Goal: Information Seeking & Learning: Find specific fact

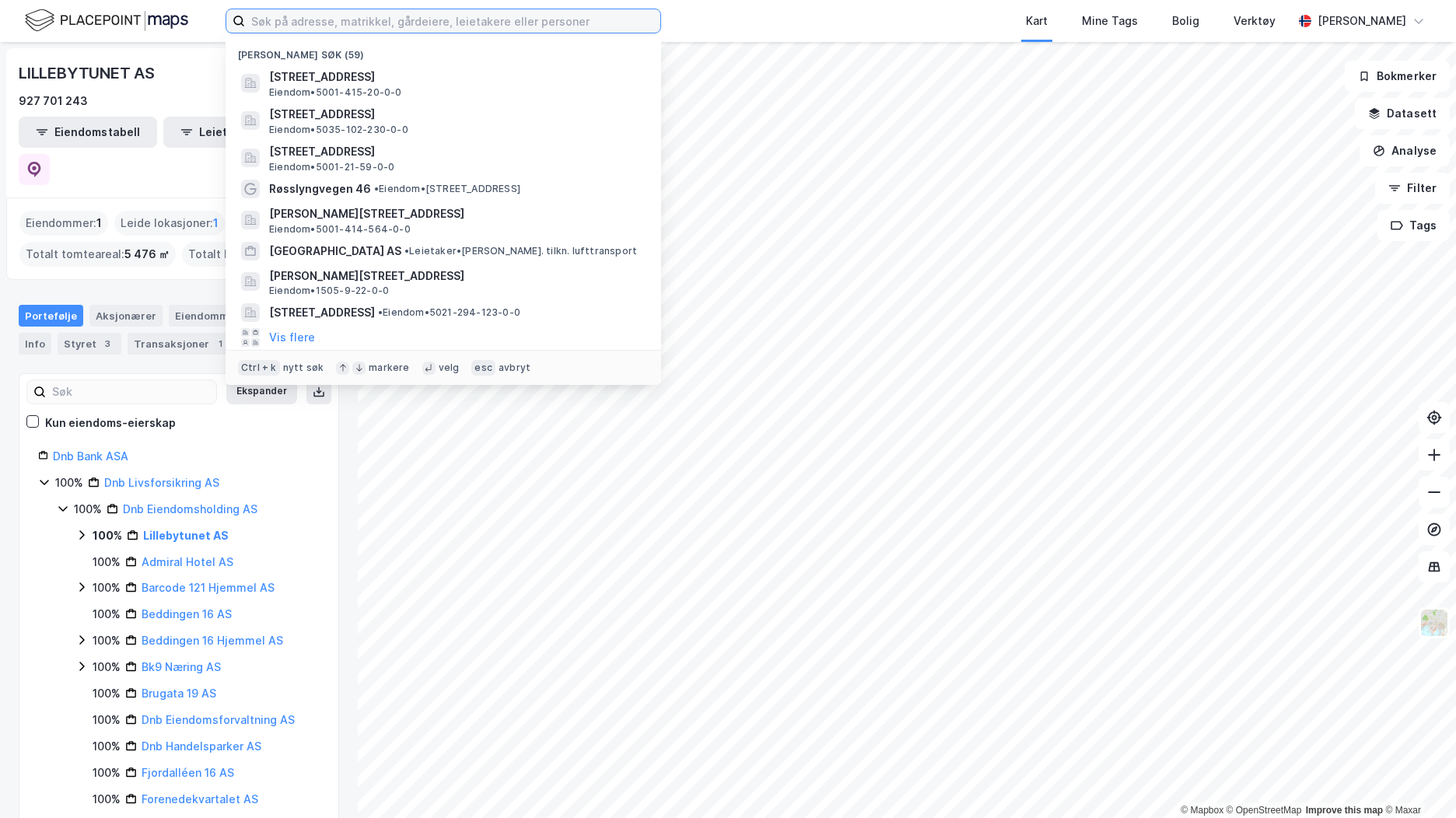
click at [378, 20] on input at bounding box center [453, 20] width 415 height 24
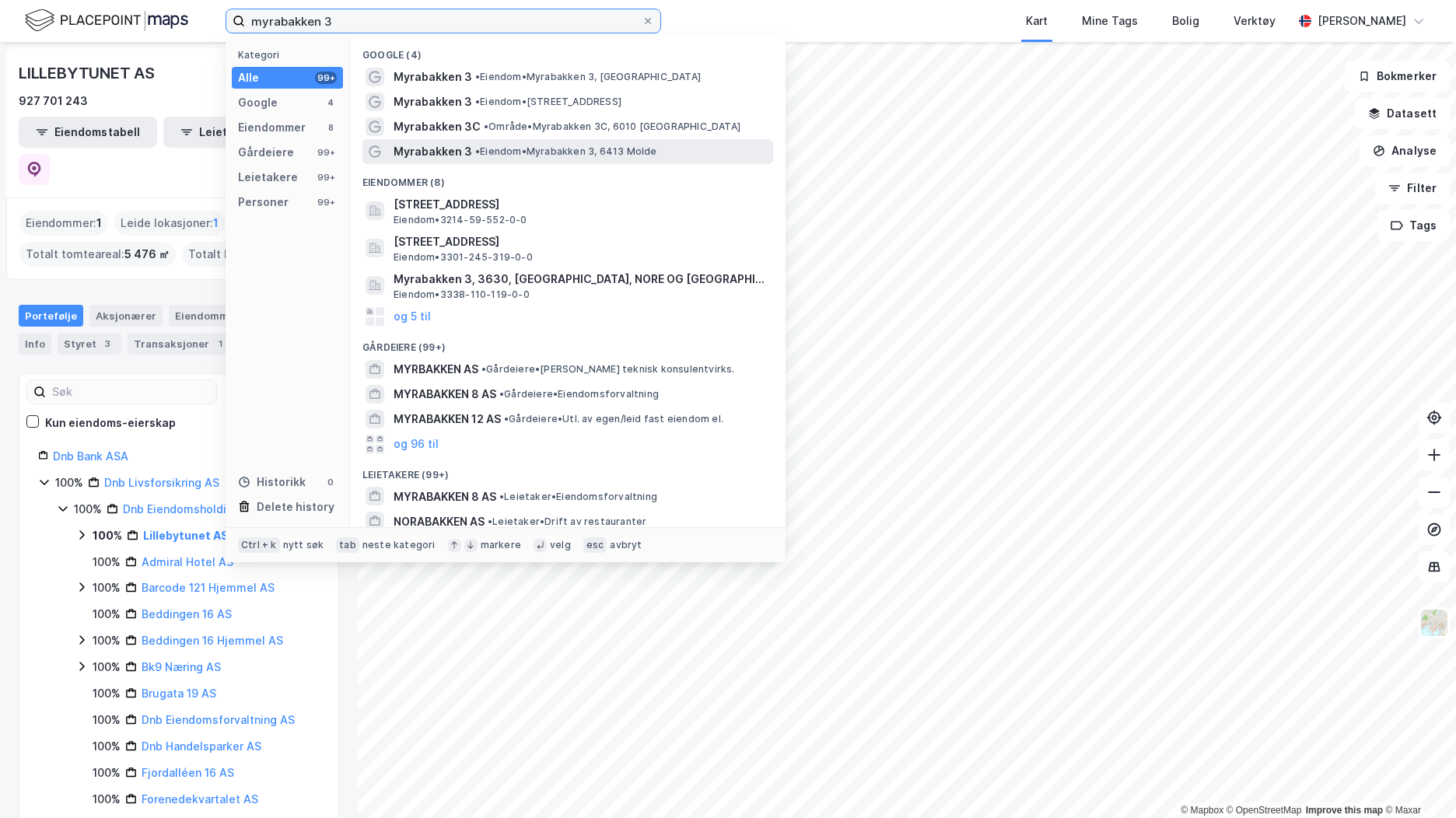
type input "myrabakken 3"
click at [444, 149] on span "Myrabakken 3" at bounding box center [432, 151] width 78 height 19
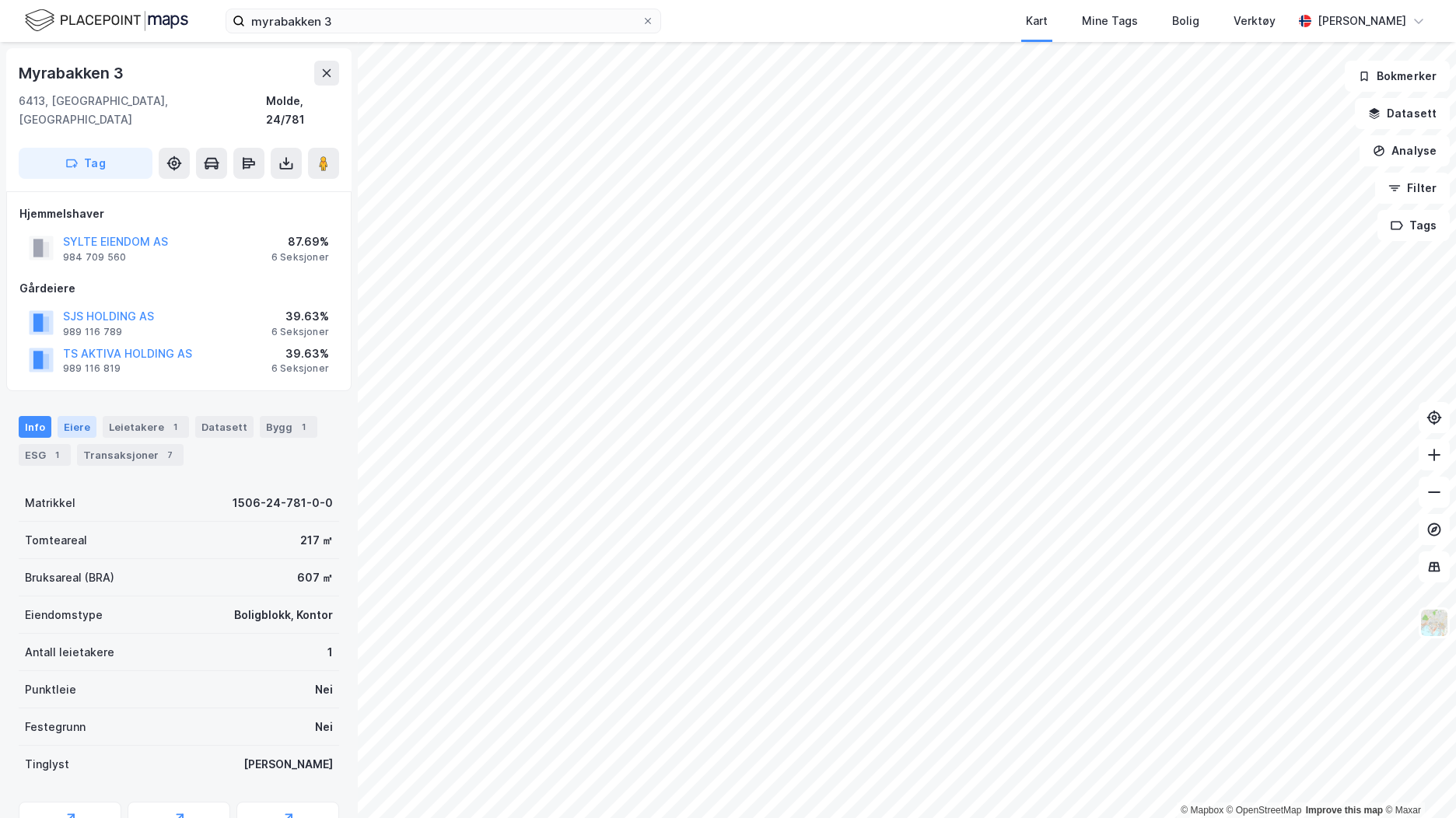
click at [70, 416] on div "Eiere" at bounding box center [77, 427] width 39 height 22
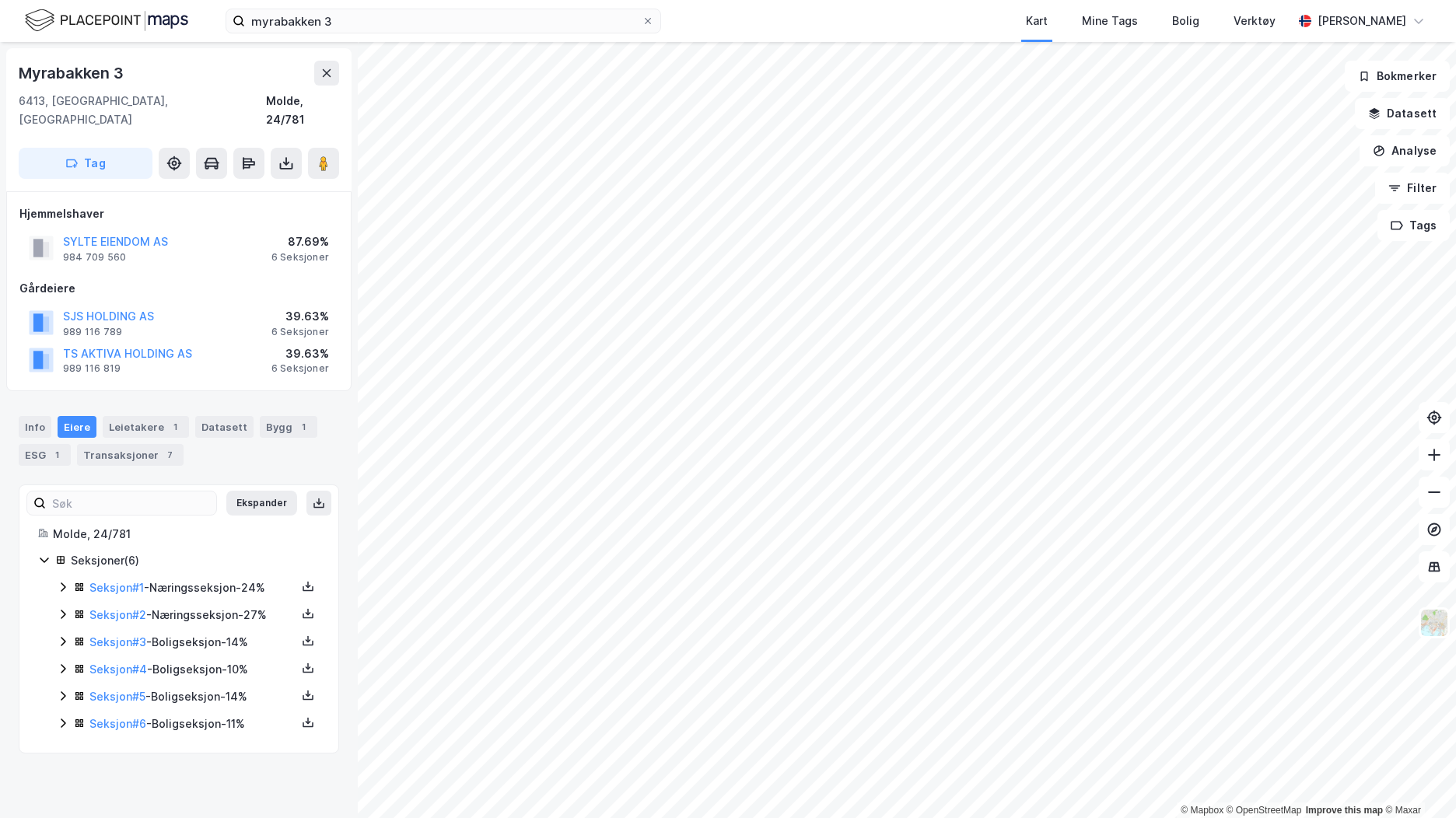
click at [313, 497] on icon at bounding box center [319, 503] width 12 height 12
click at [306, 585] on icon at bounding box center [308, 587] width 6 height 3
click at [255, 529] on div "Grunnbok" at bounding box center [222, 540] width 137 height 38
click at [132, 416] on div "Leietakere 1" at bounding box center [146, 427] width 87 height 22
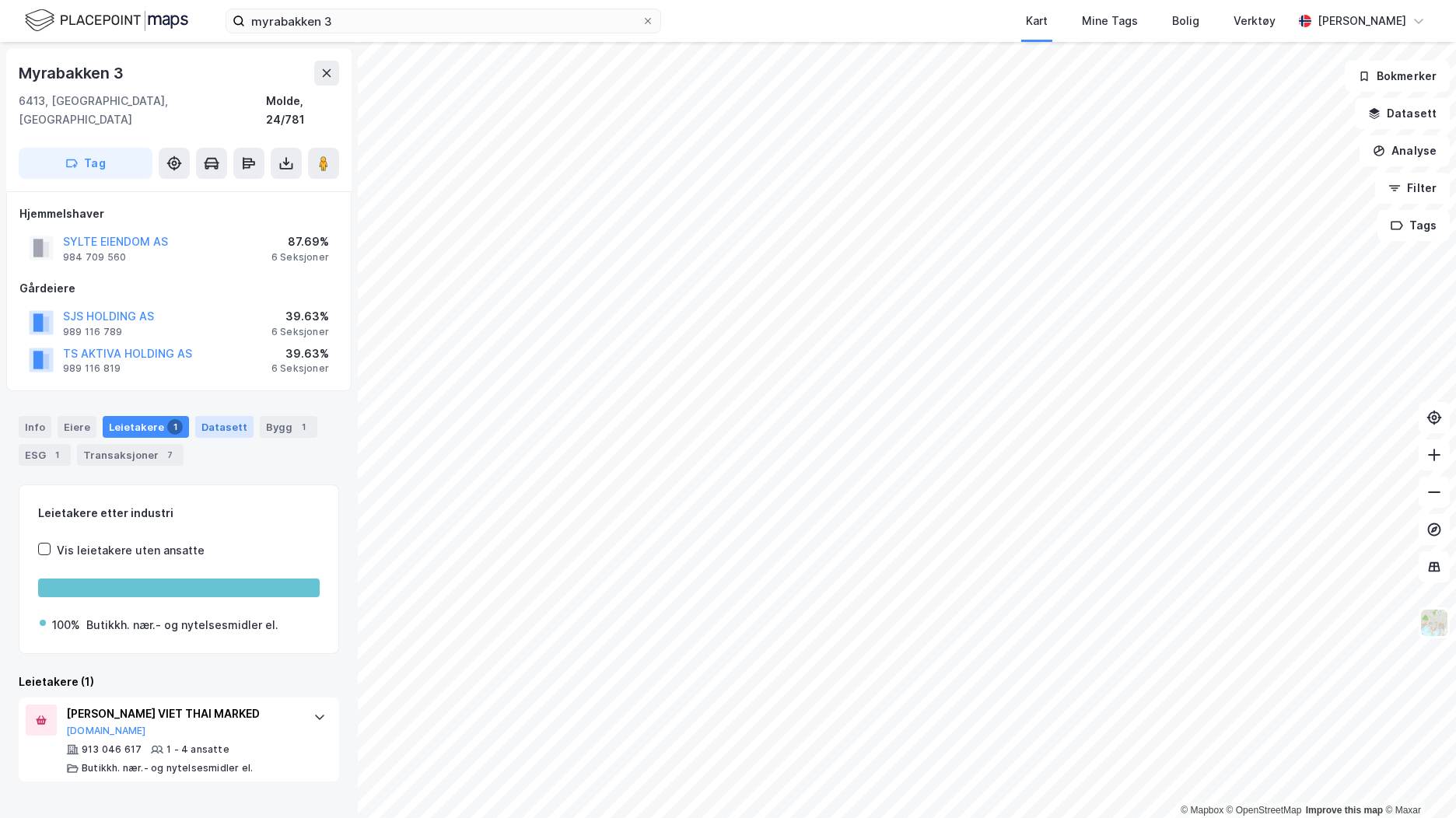
click at [217, 416] on div "Datasett" at bounding box center [224, 427] width 58 height 22
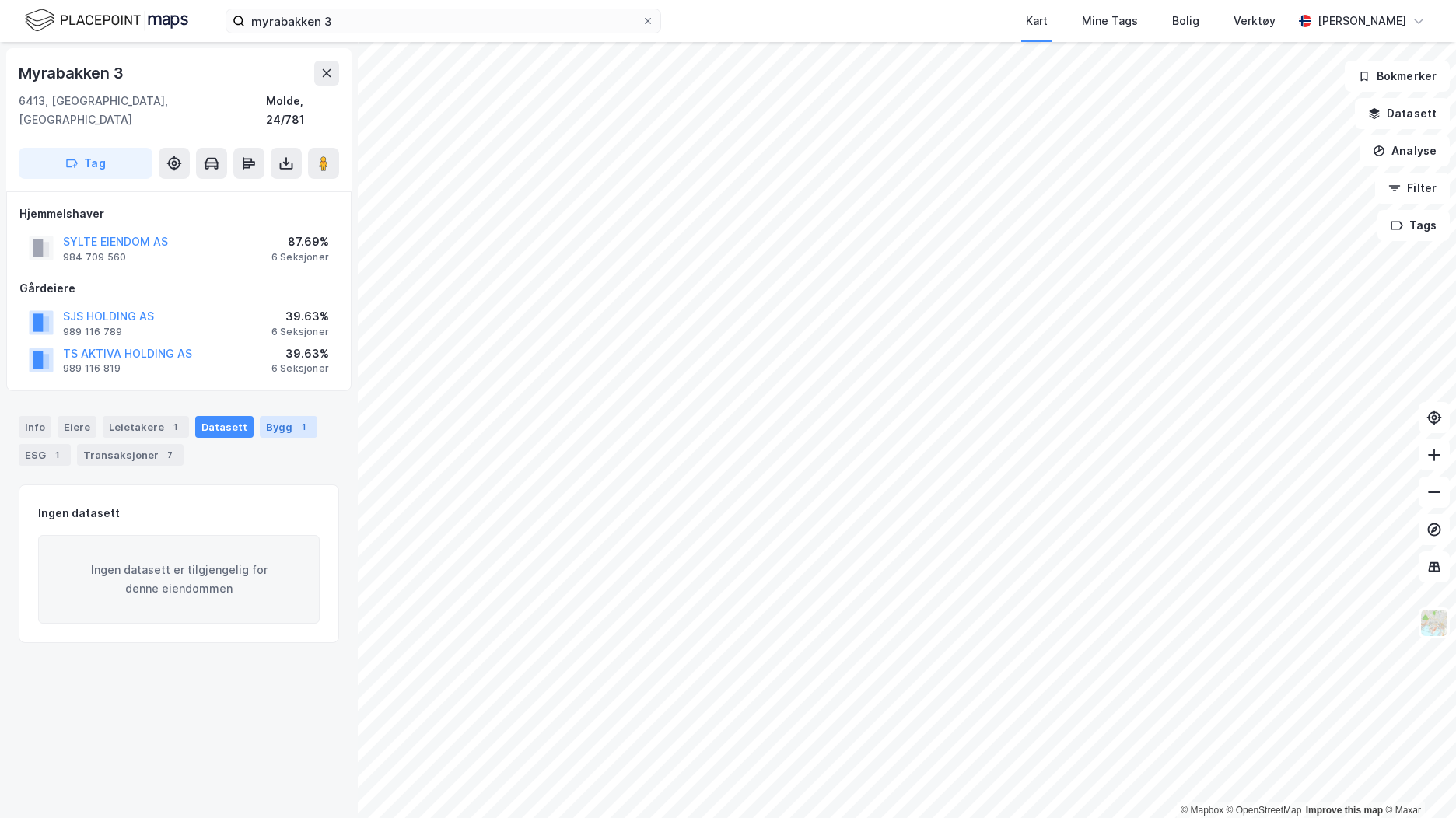
click at [266, 416] on div "Bygg 1" at bounding box center [289, 427] width 57 height 22
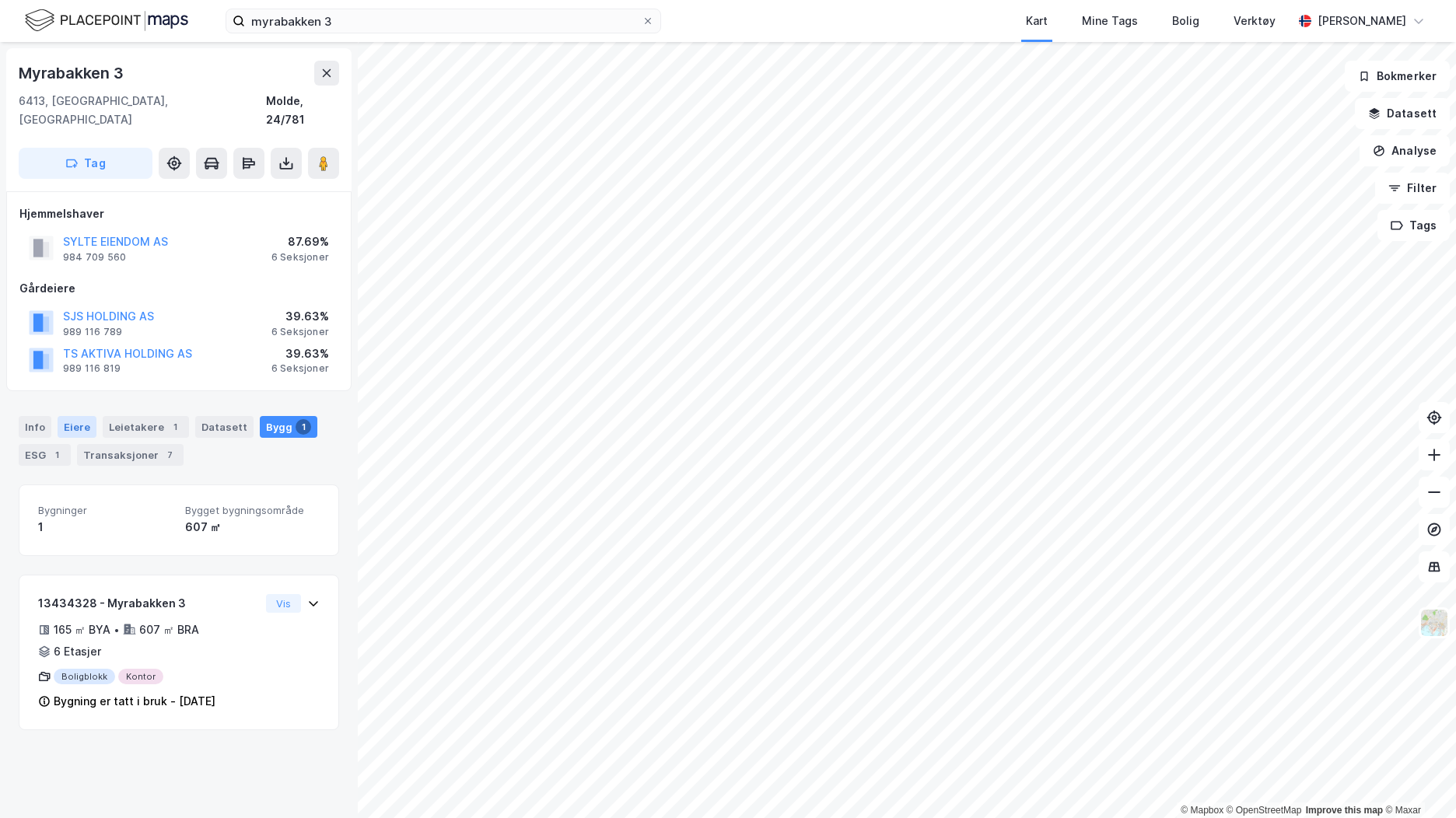
click at [79, 416] on div "Eiere" at bounding box center [77, 427] width 39 height 22
